Goal: Information Seeking & Learning: Learn about a topic

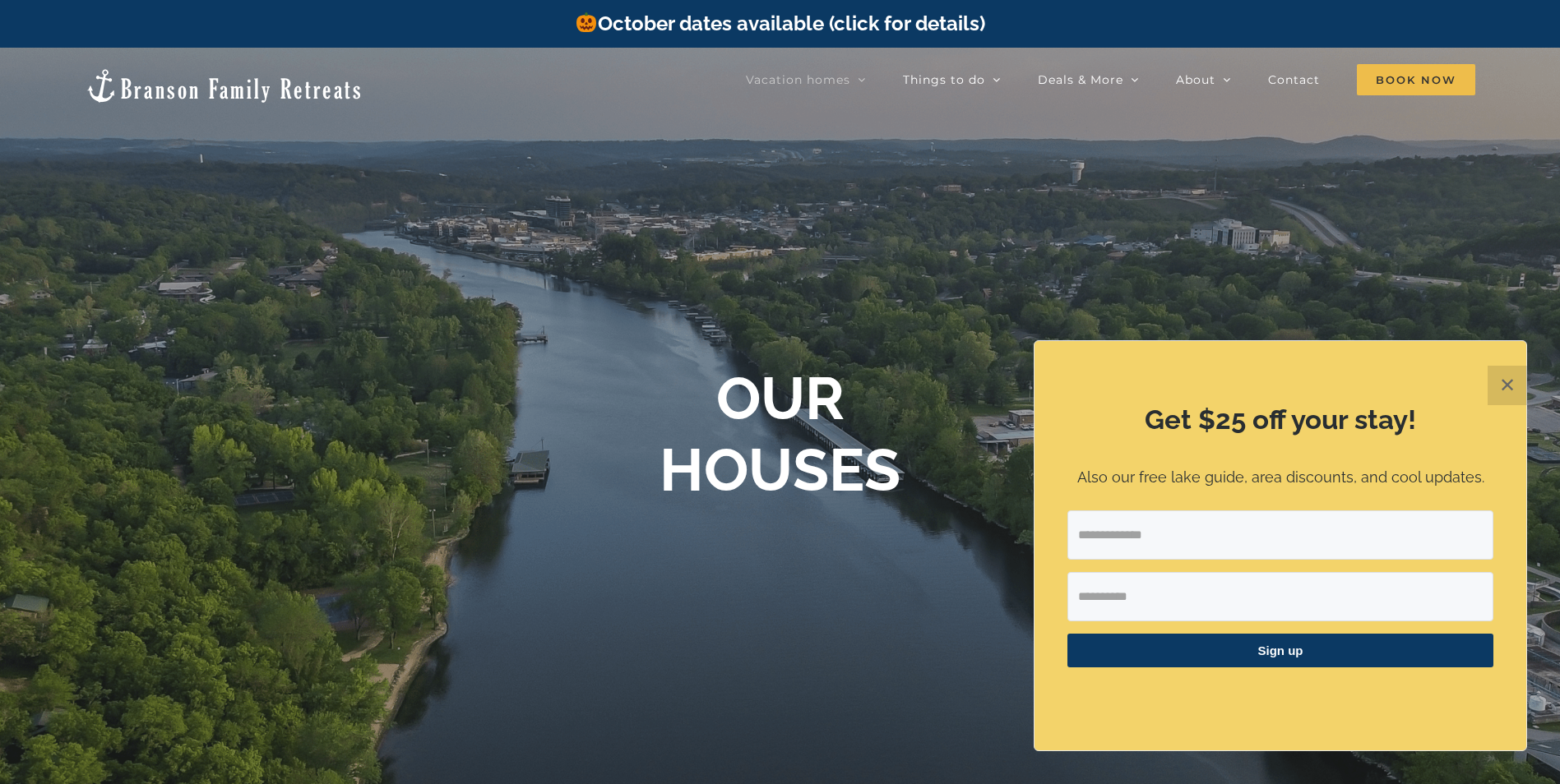
click at [1503, 384] on button "✕" at bounding box center [1507, 385] width 39 height 39
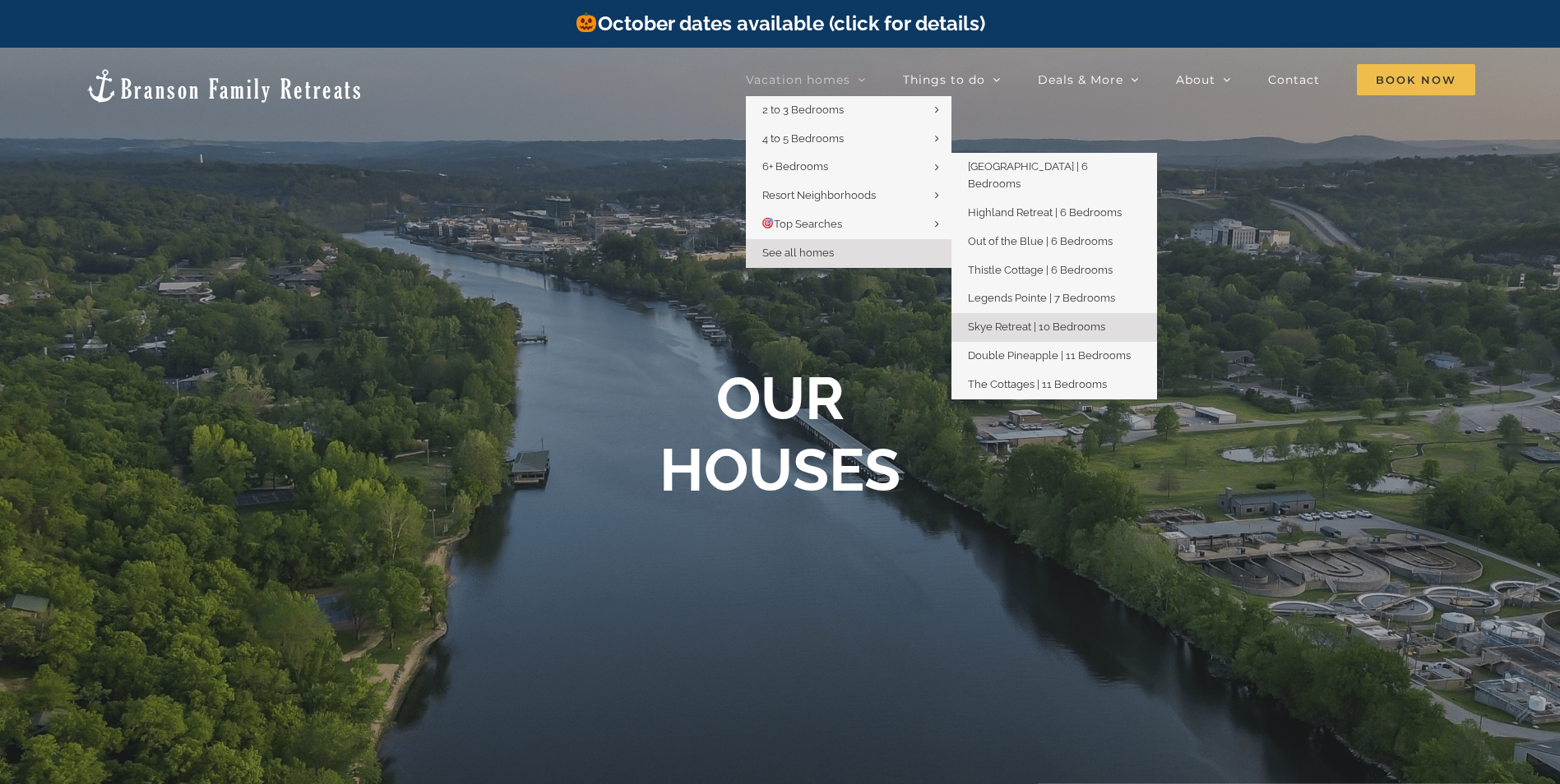
click at [1002, 321] on span "Skye Retreat | 10 Bedrooms" at bounding box center [1037, 327] width 138 height 13
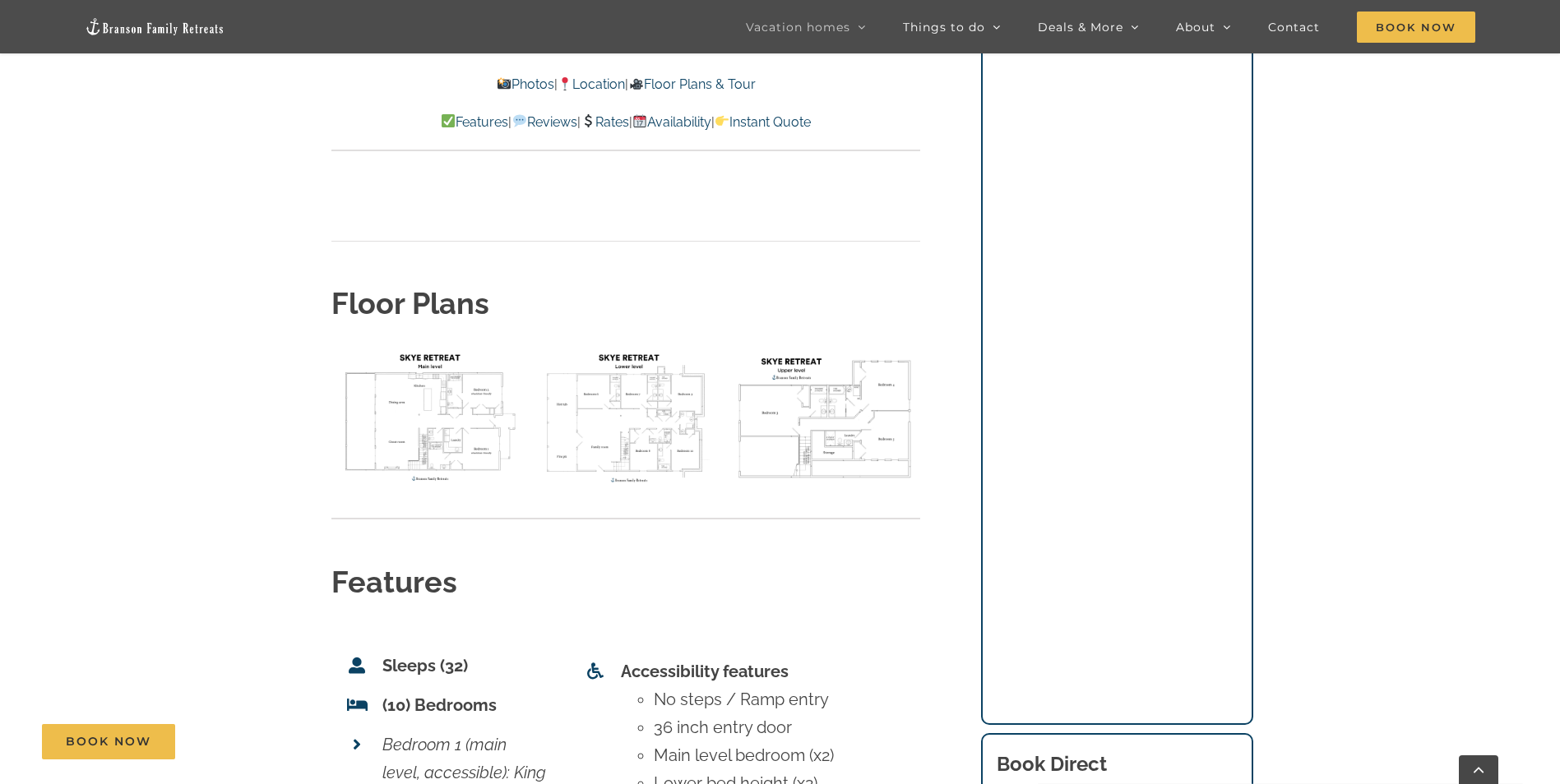
scroll to position [5917, 0]
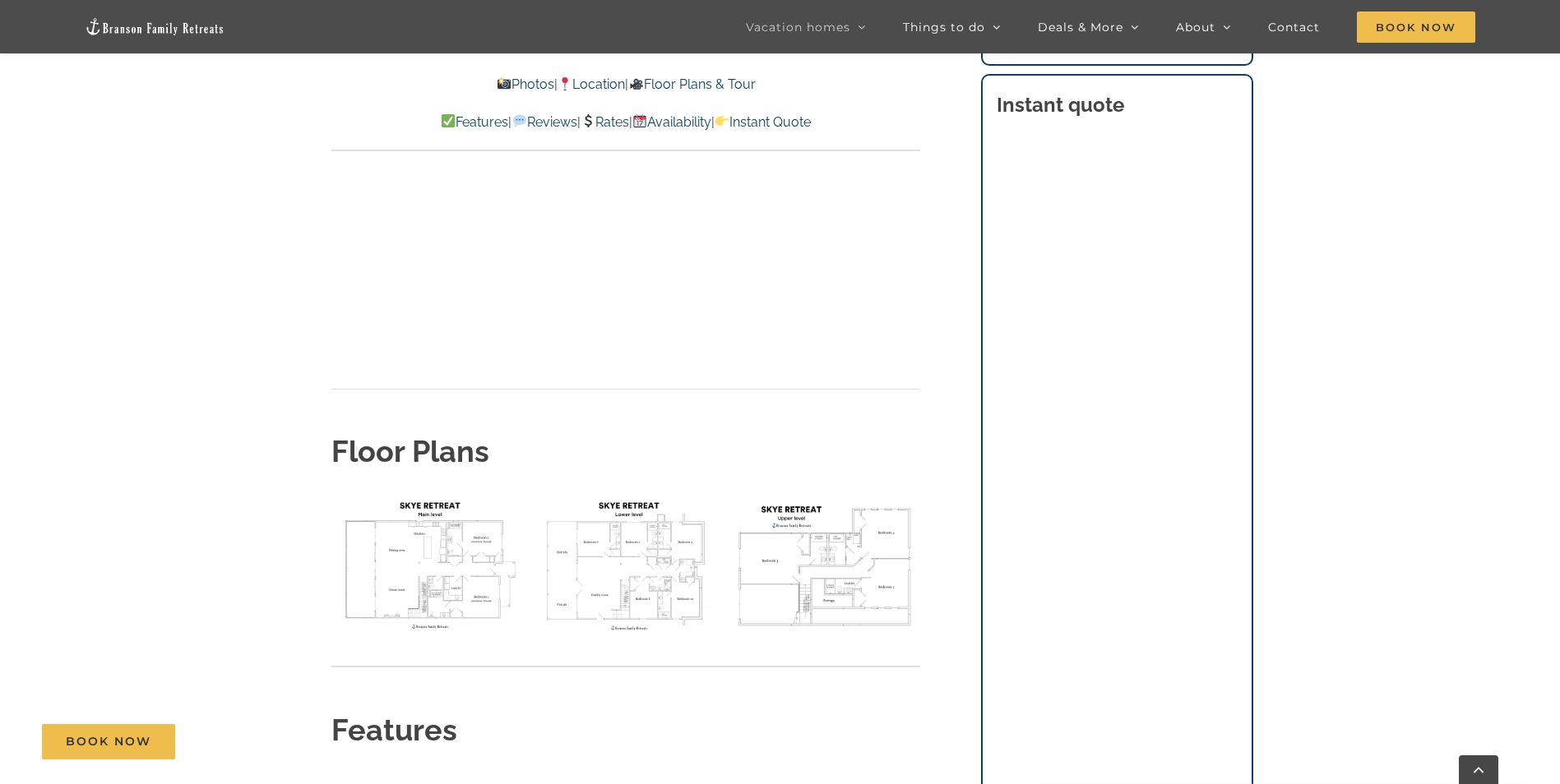
click at [428, 493] on img "floor plan Skye main level" at bounding box center [426, 565] width 191 height 143
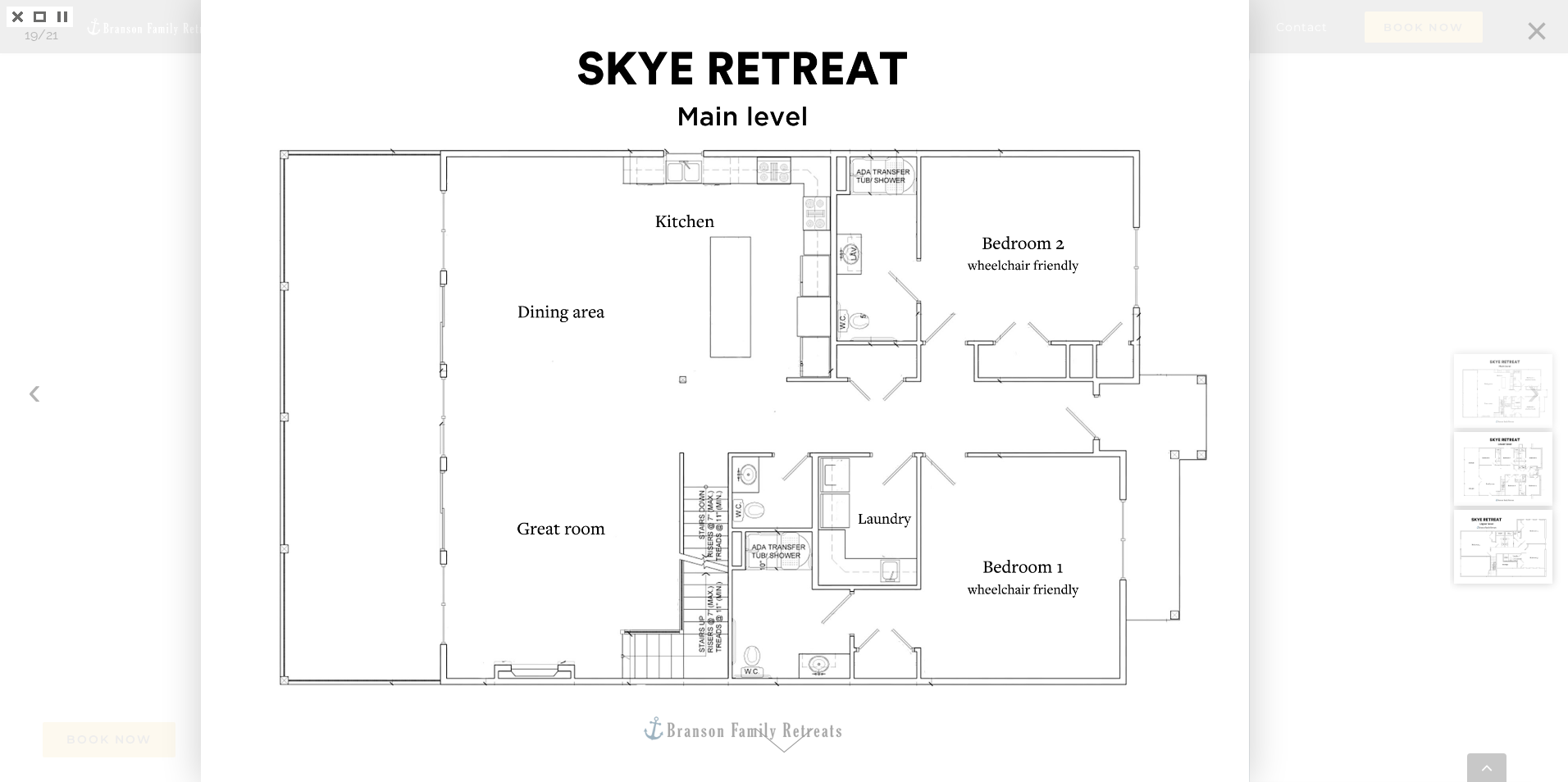
click at [1533, 391] on img at bounding box center [1503, 391] width 98 height 74
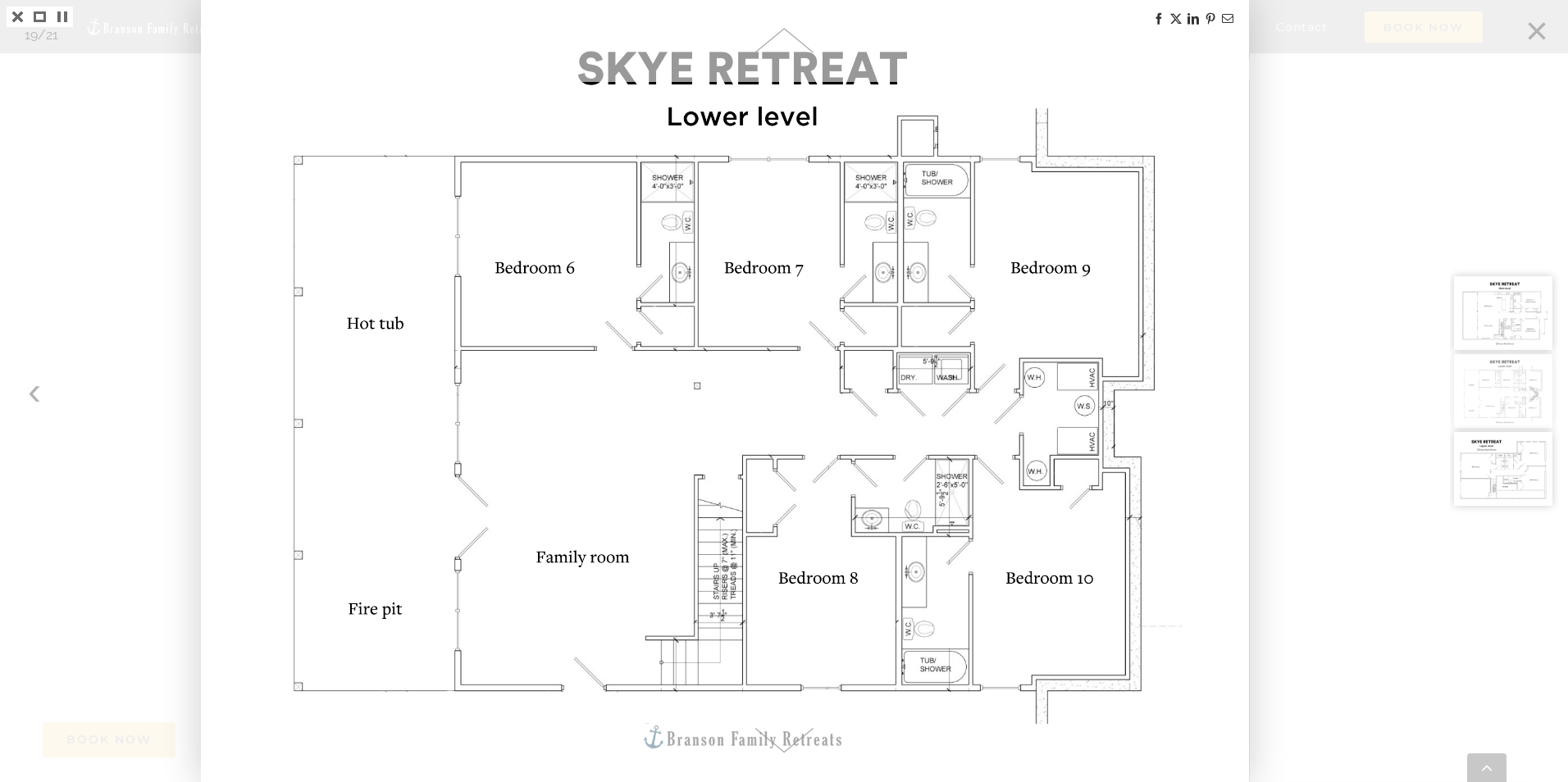
click at [1538, 31] on div at bounding box center [1508, 391] width 118 height 782
click at [15, 21] on link at bounding box center [17, 16] width 22 height 21
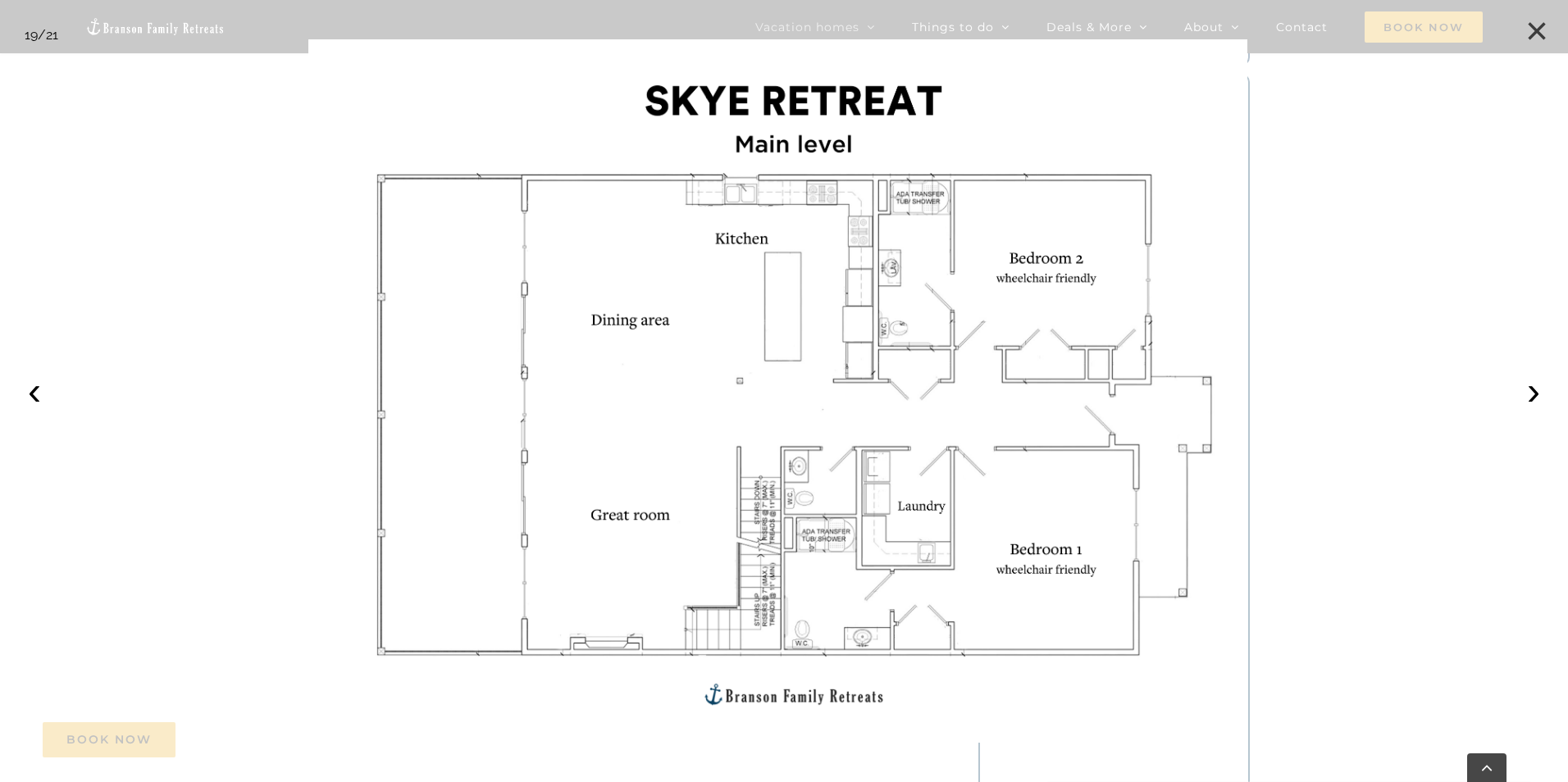
click at [1540, 34] on button "×" at bounding box center [1537, 31] width 36 height 36
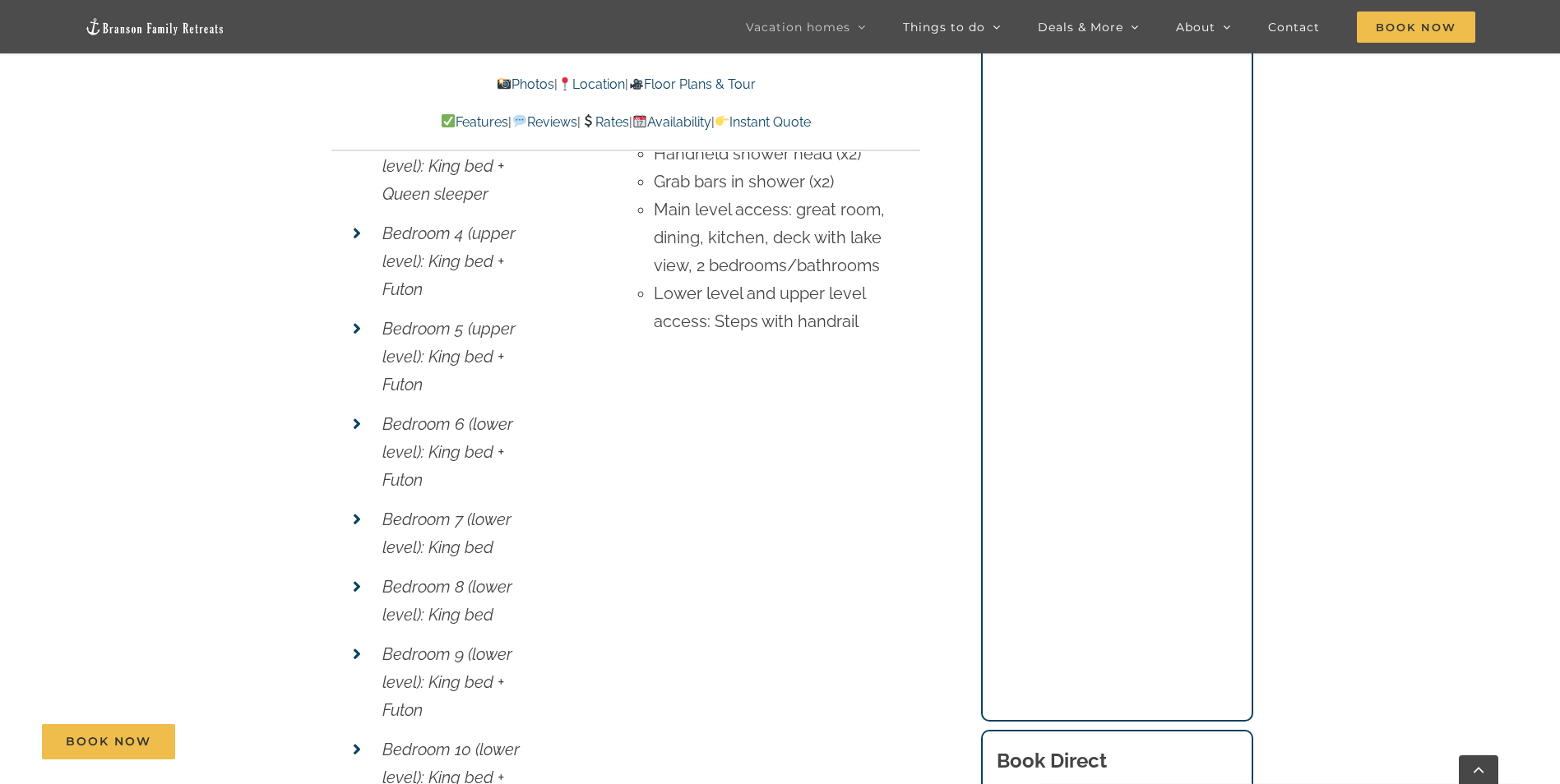
scroll to position [6739, 0]
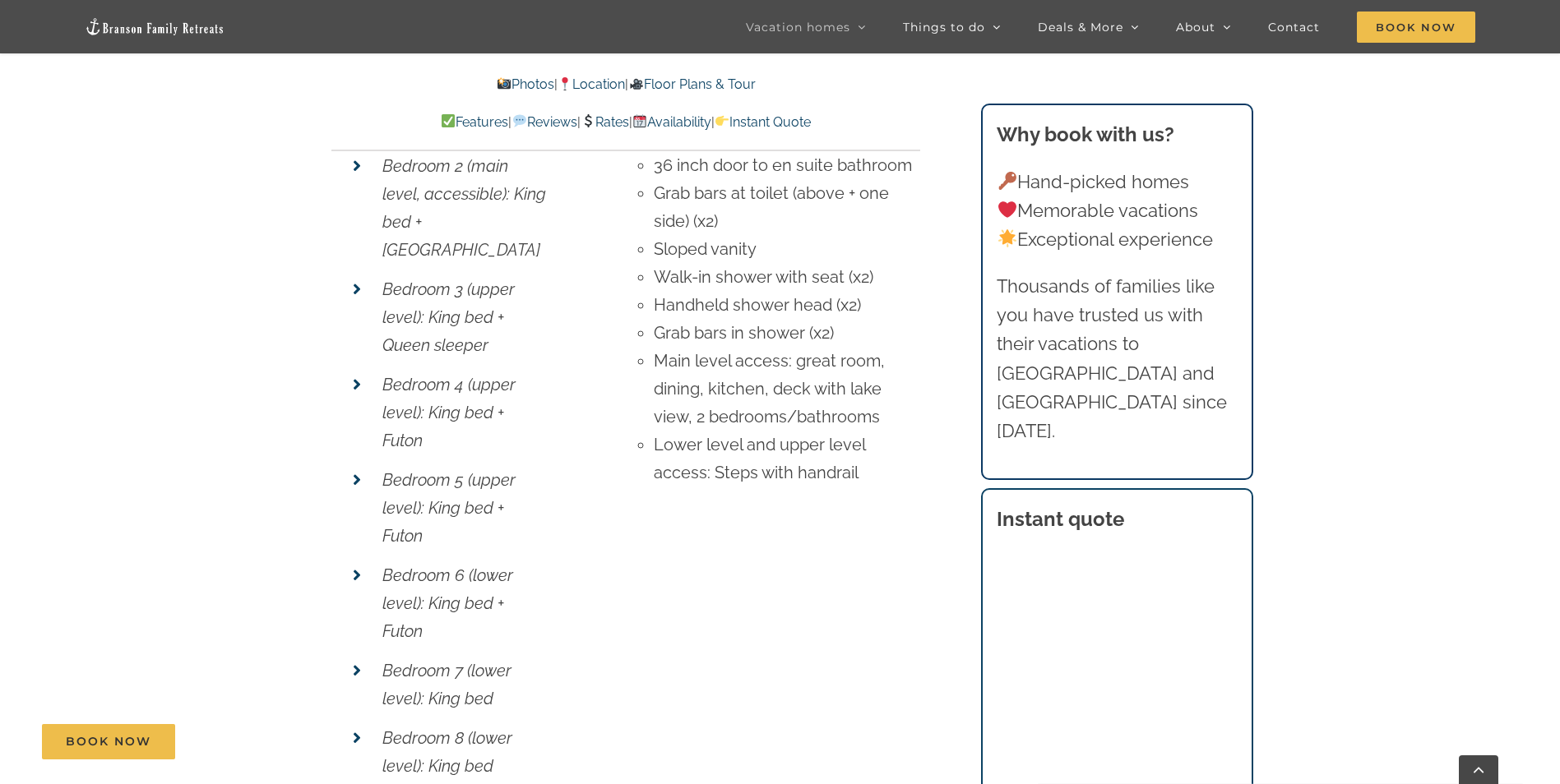
scroll to position [5917, 0]
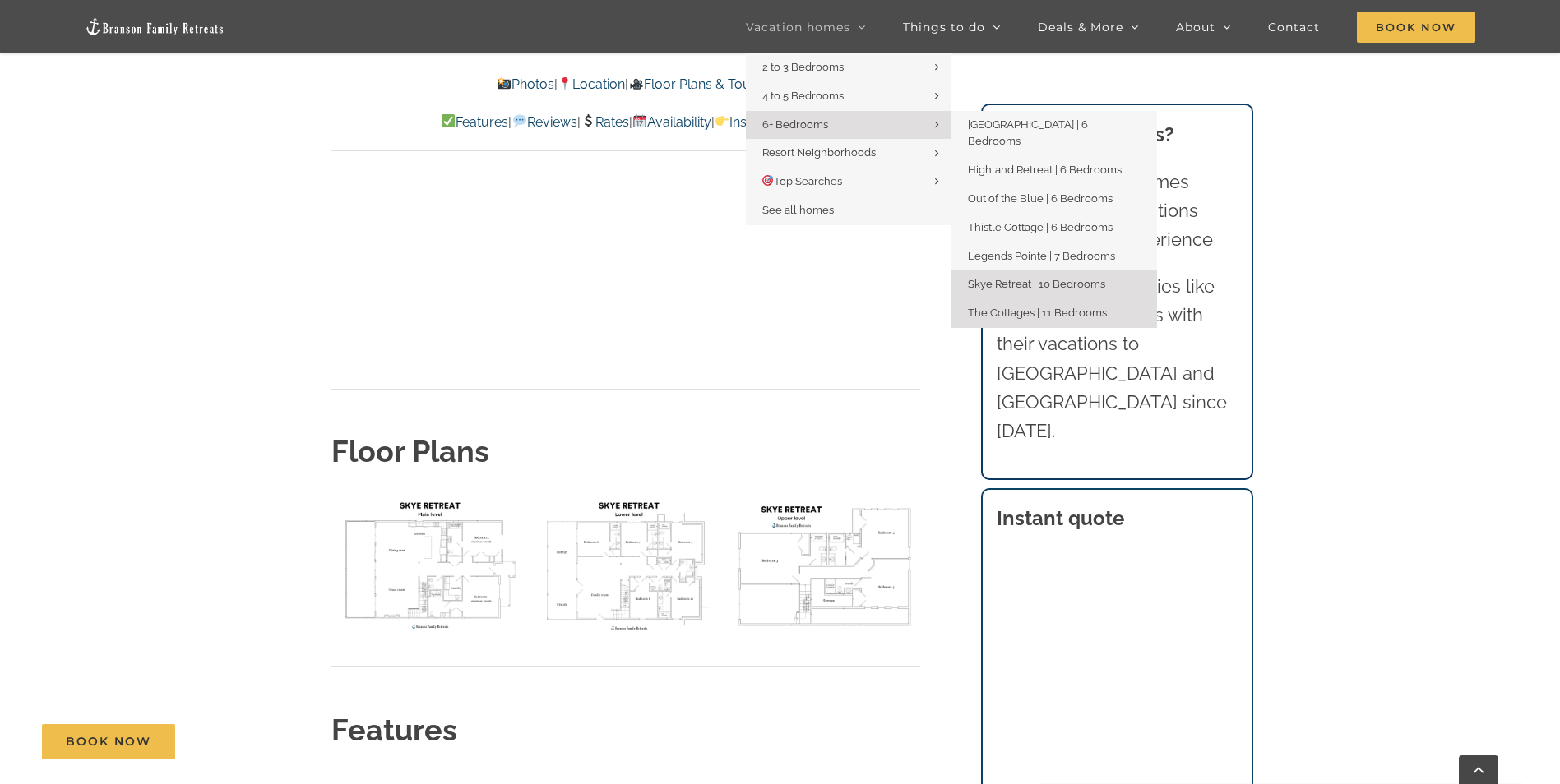
click at [1002, 307] on span "The Cottages | 11 Bedrooms" at bounding box center [1037, 313] width 139 height 13
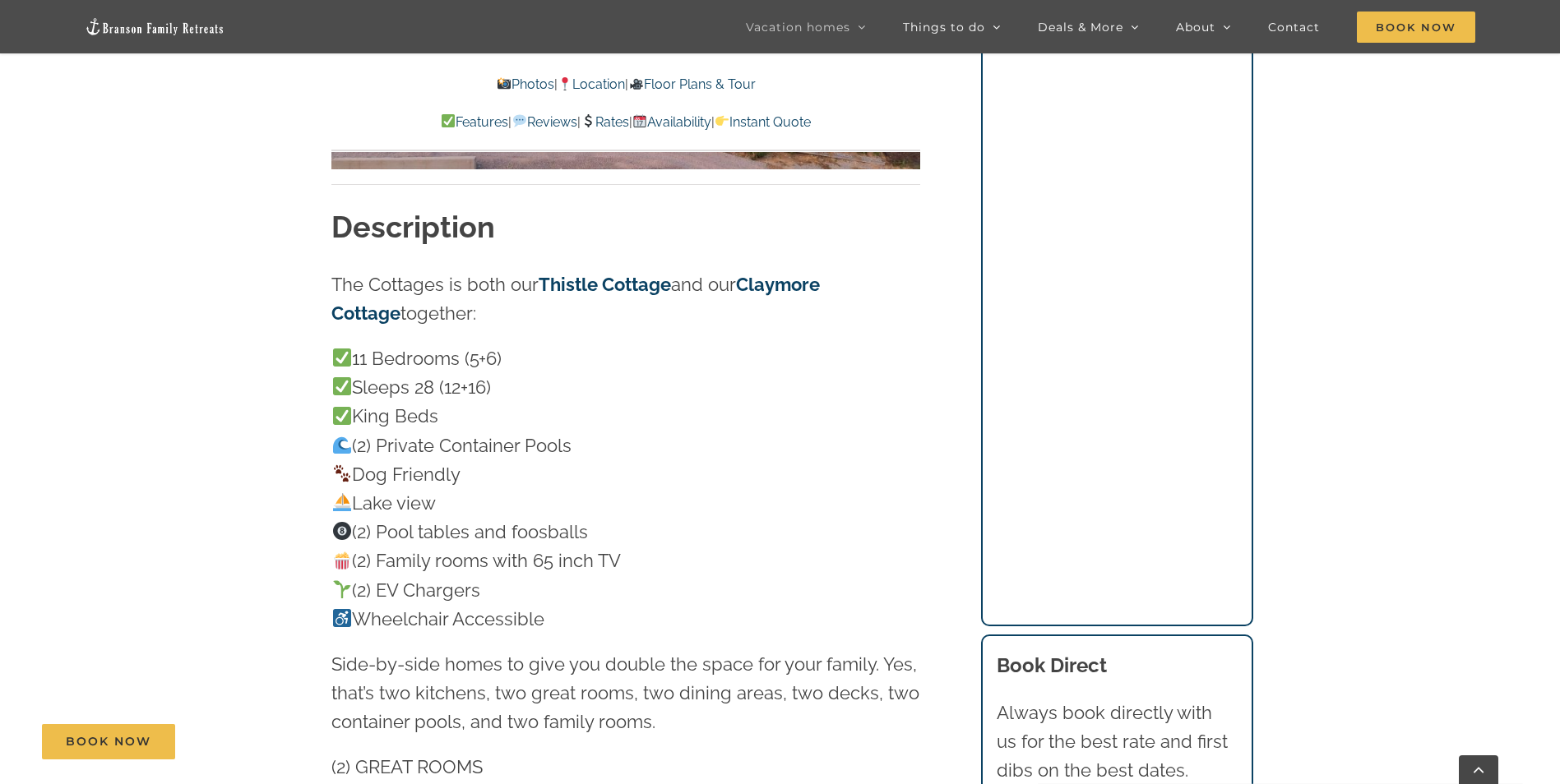
scroll to position [1562, 0]
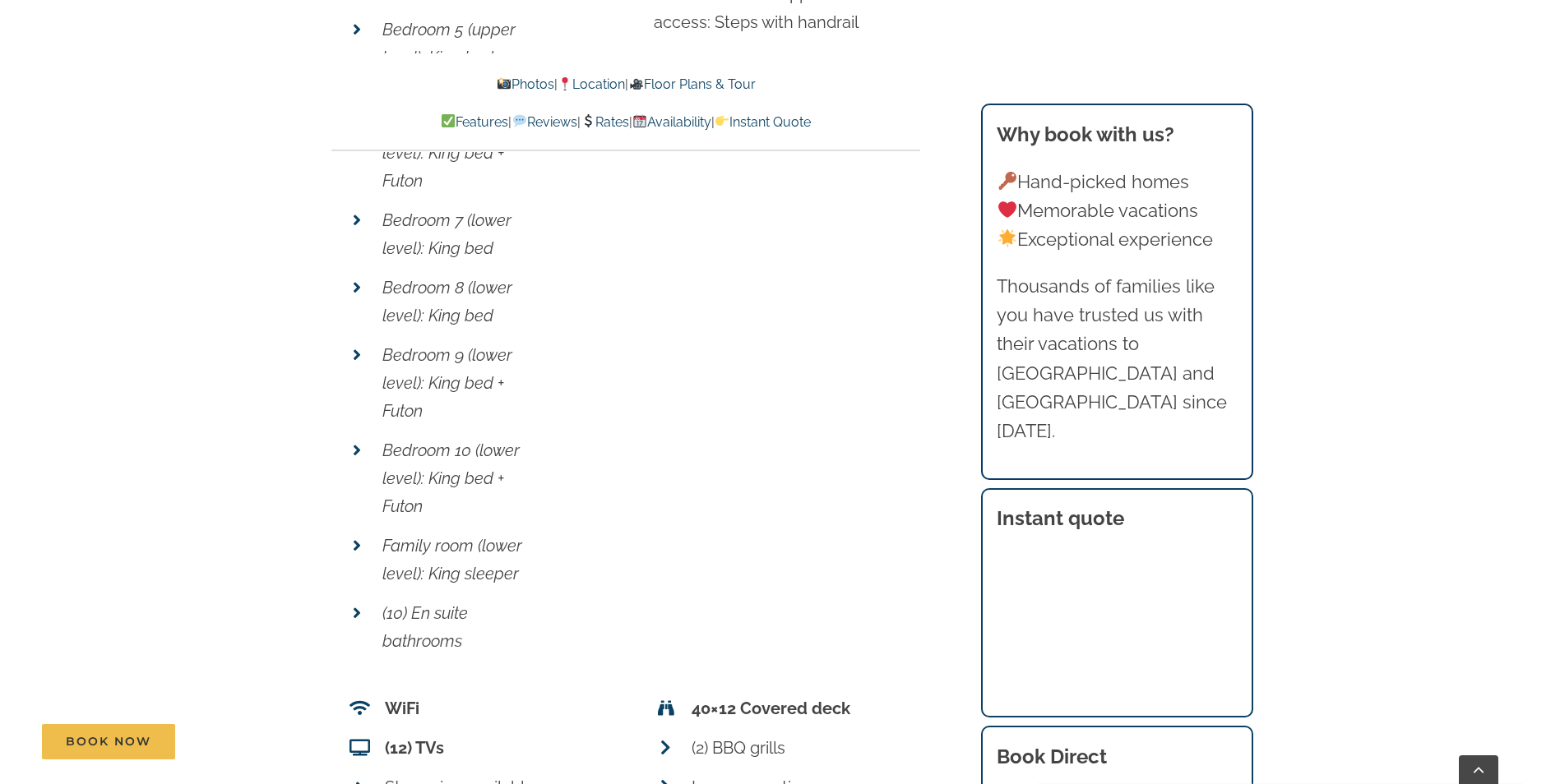
scroll to position [5917, 0]
